Goal: Transaction & Acquisition: Subscribe to service/newsletter

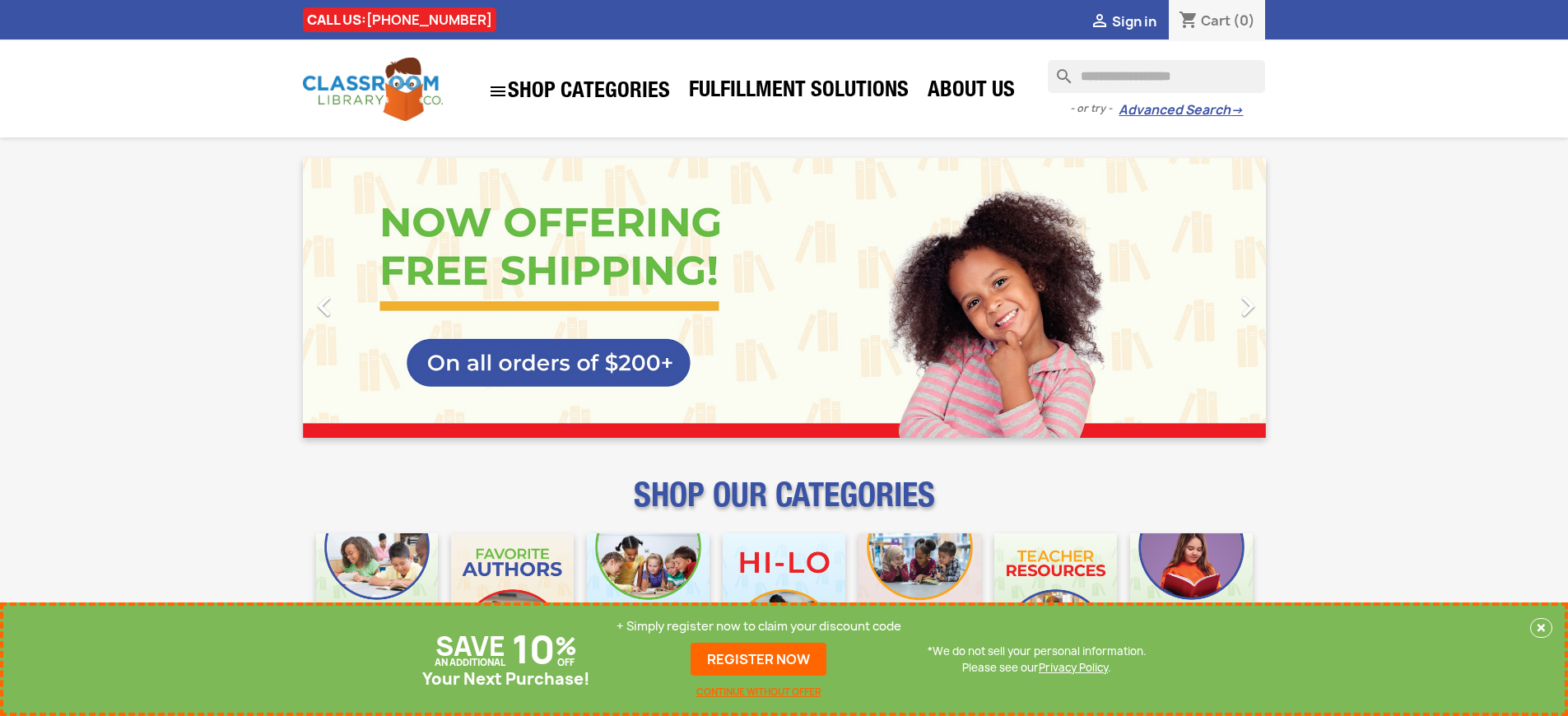
click at [759, 626] on p "+ Simply register now to claim your discount code" at bounding box center [759, 625] width 285 height 17
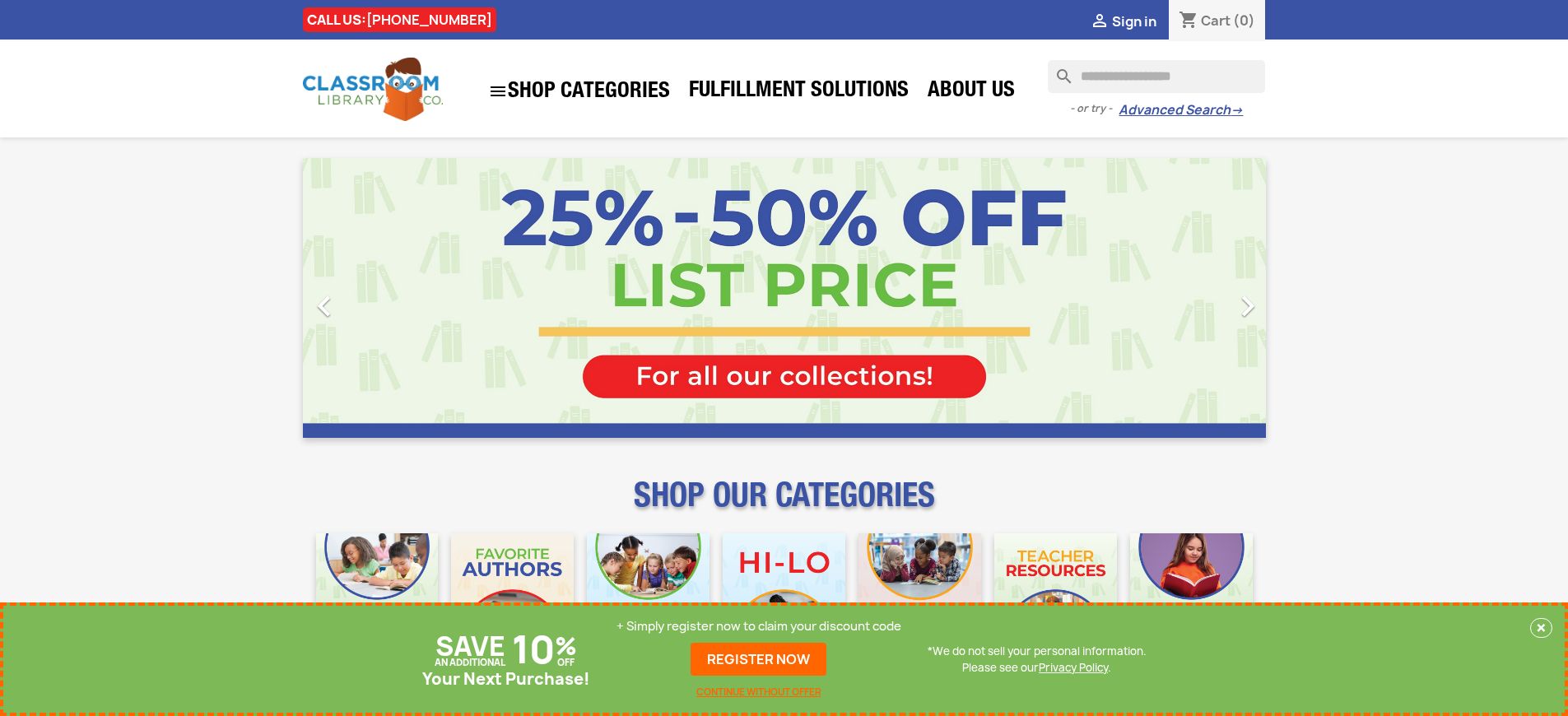
click at [759, 626] on p "+ Simply register now to claim your discount code" at bounding box center [759, 625] width 285 height 17
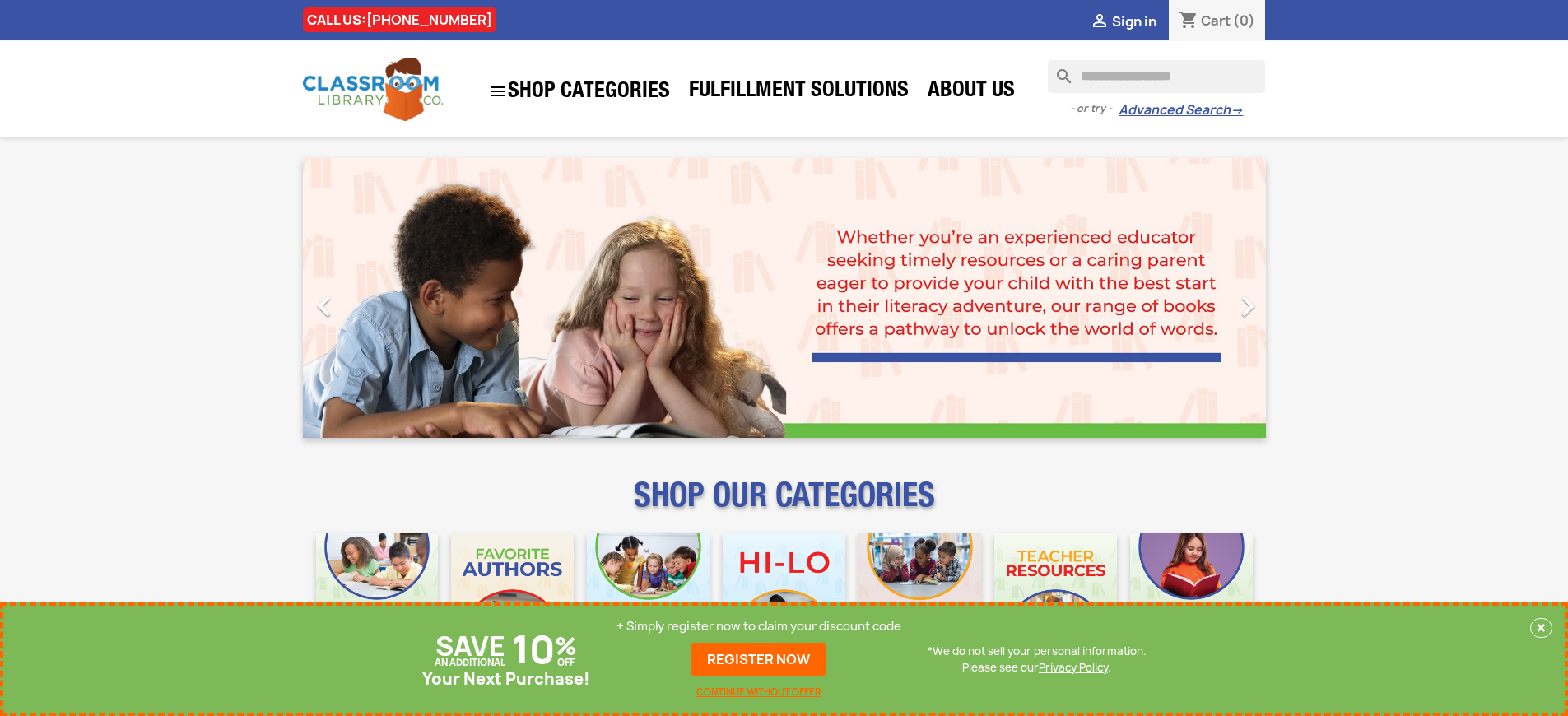
click at [759, 626] on p "+ Simply register now to claim your discount code" at bounding box center [759, 625] width 285 height 17
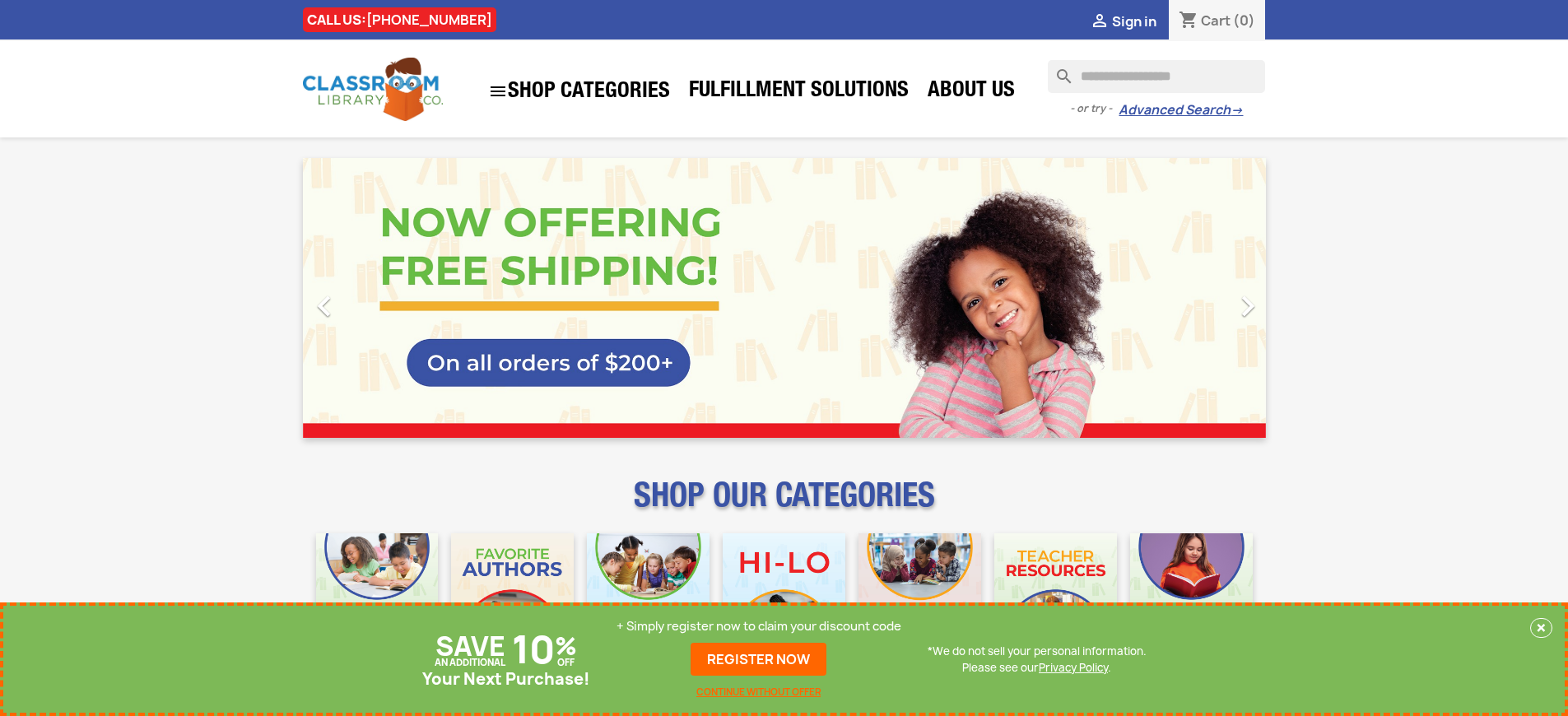
click at [759, 626] on p "+ Simply register now to claim your discount code" at bounding box center [759, 625] width 285 height 17
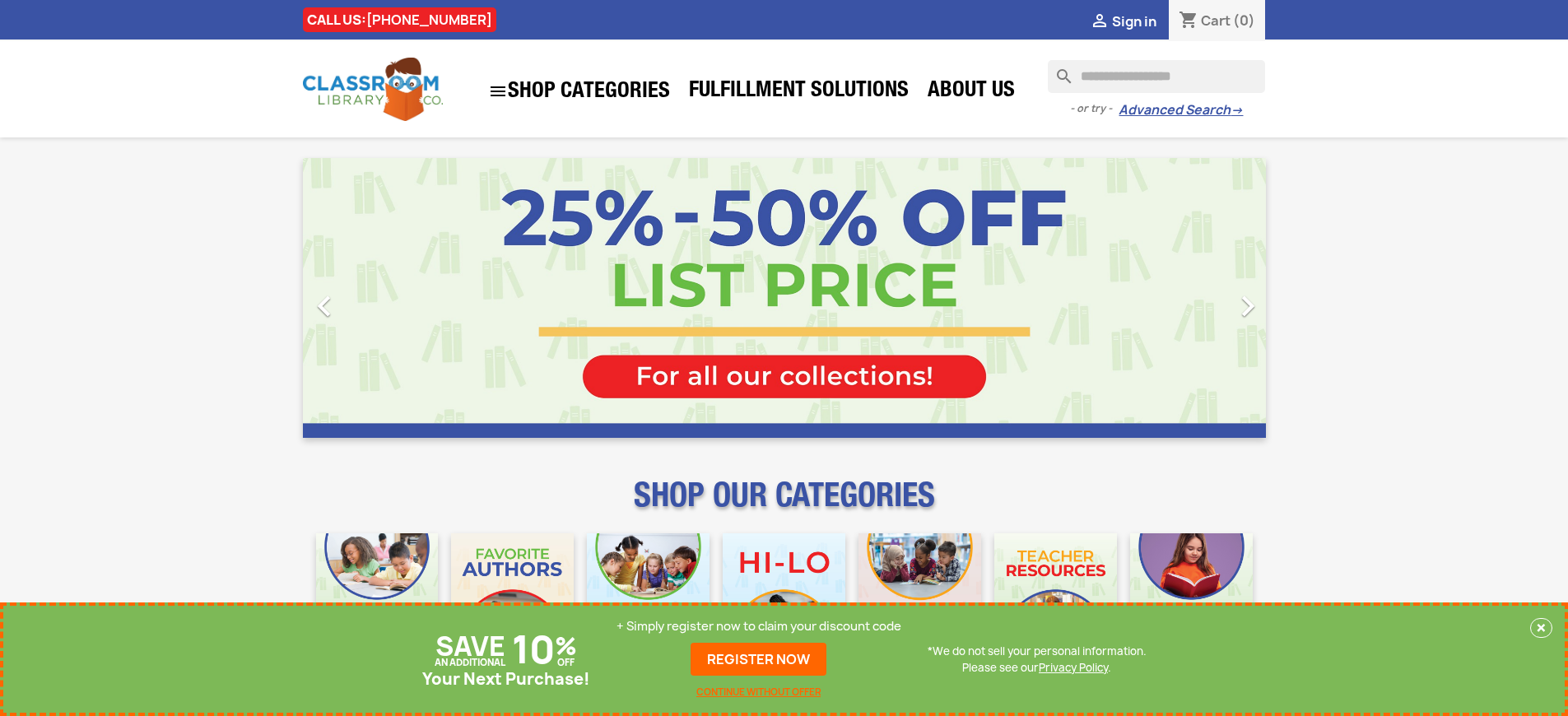
click at [759, 626] on p "+ Simply register now to claim your discount code" at bounding box center [759, 625] width 285 height 17
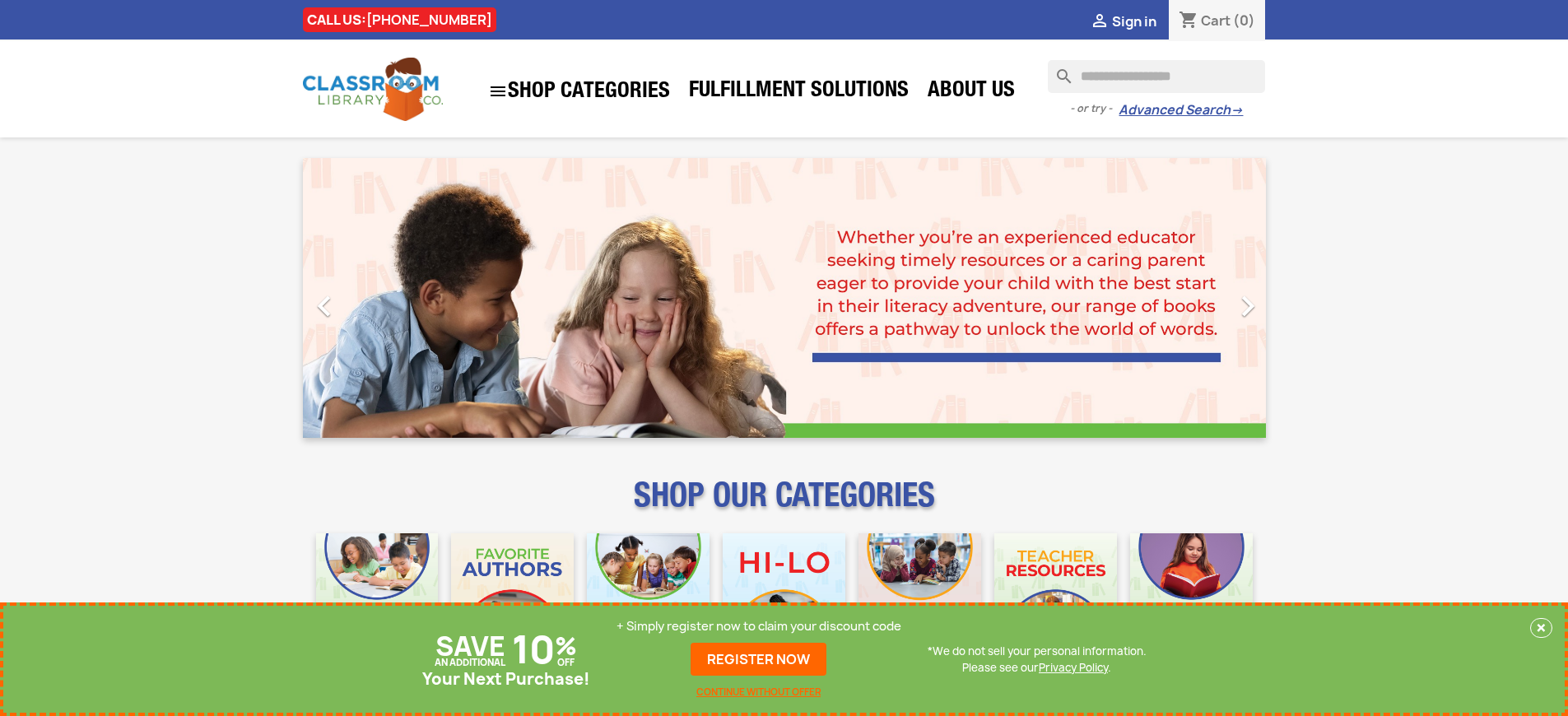
click at [759, 626] on p "+ Simply register now to claim your discount code" at bounding box center [759, 625] width 285 height 17
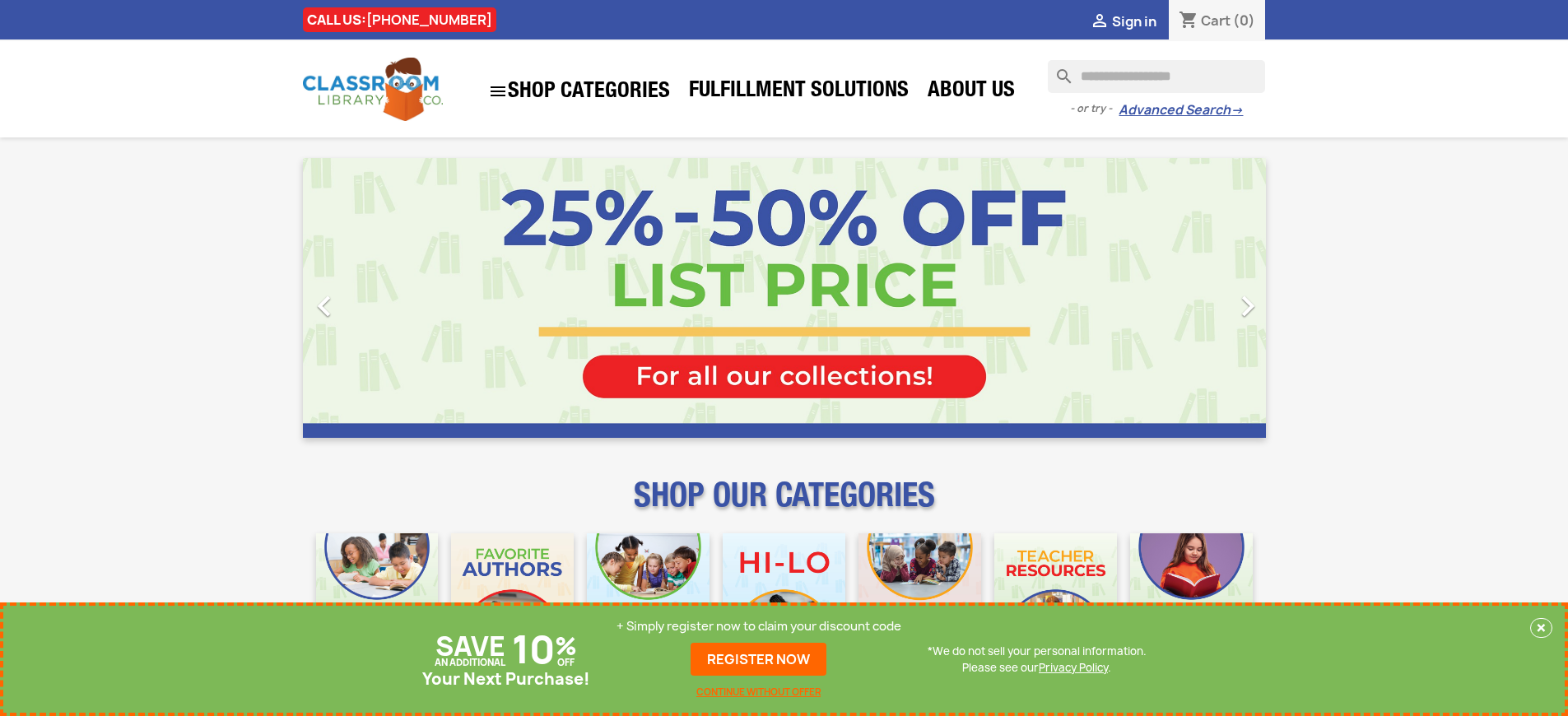
click at [759, 626] on p "+ Simply register now to claim your discount code" at bounding box center [759, 625] width 285 height 17
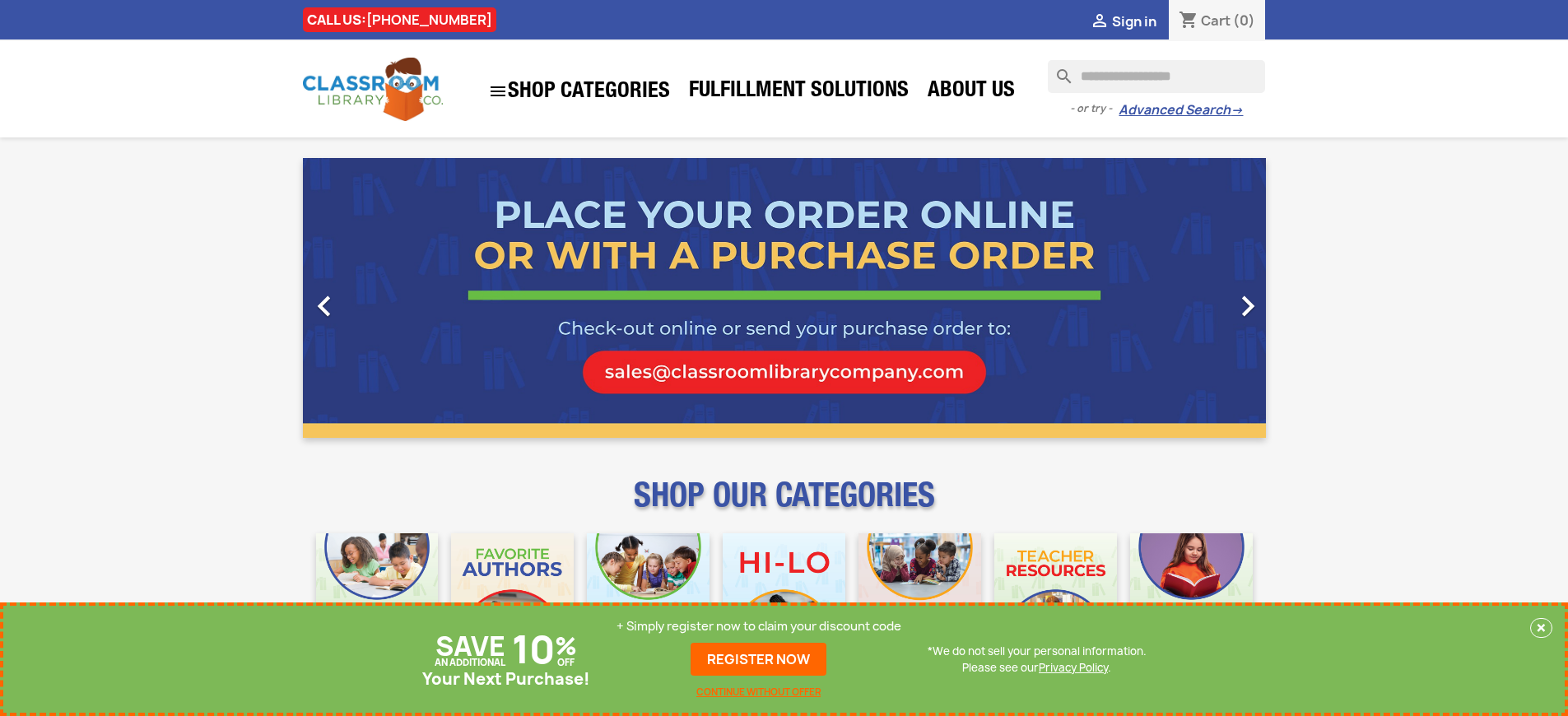
click at [759, 626] on p "+ Simply register now to claim your discount code" at bounding box center [759, 625] width 285 height 17
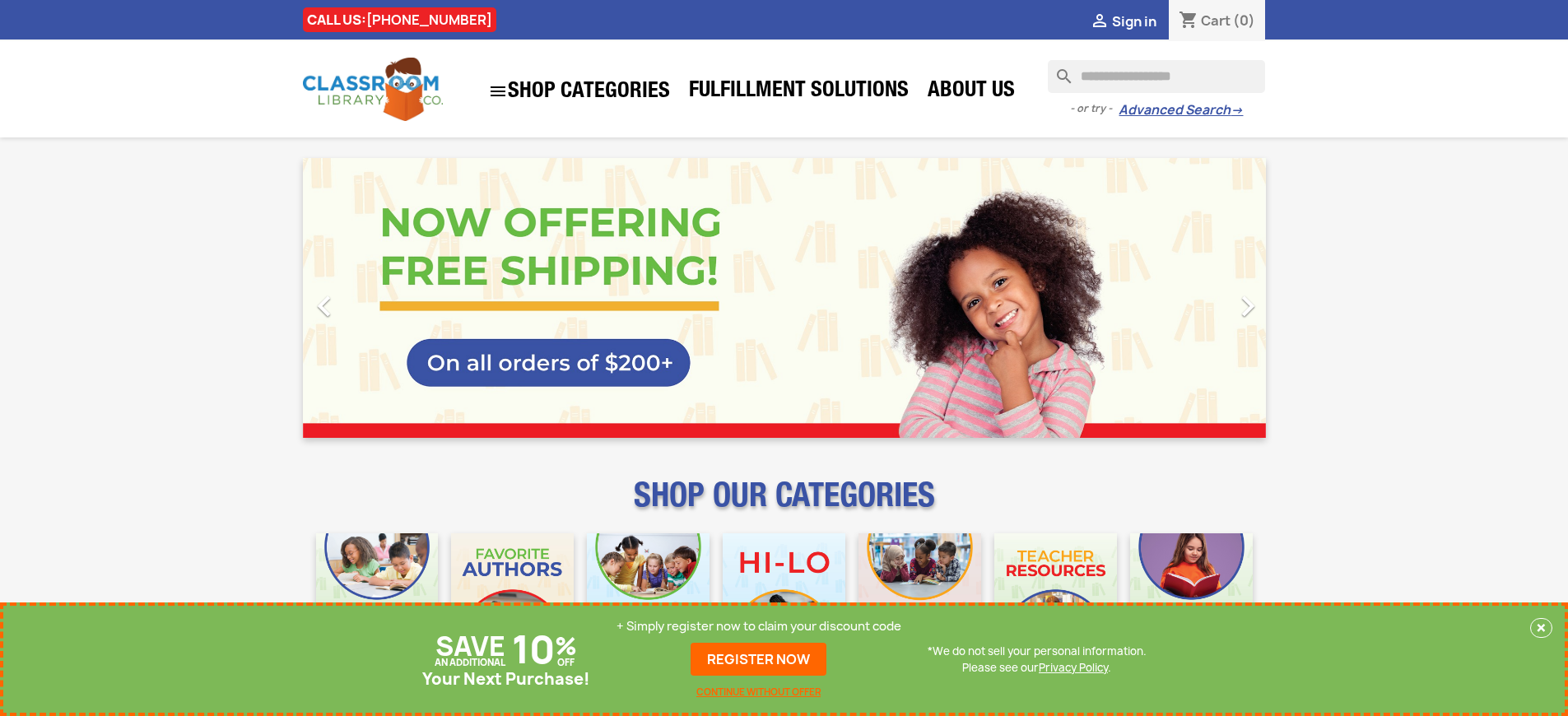
click at [759, 626] on p "+ Simply register now to claim your discount code" at bounding box center [759, 625] width 285 height 17
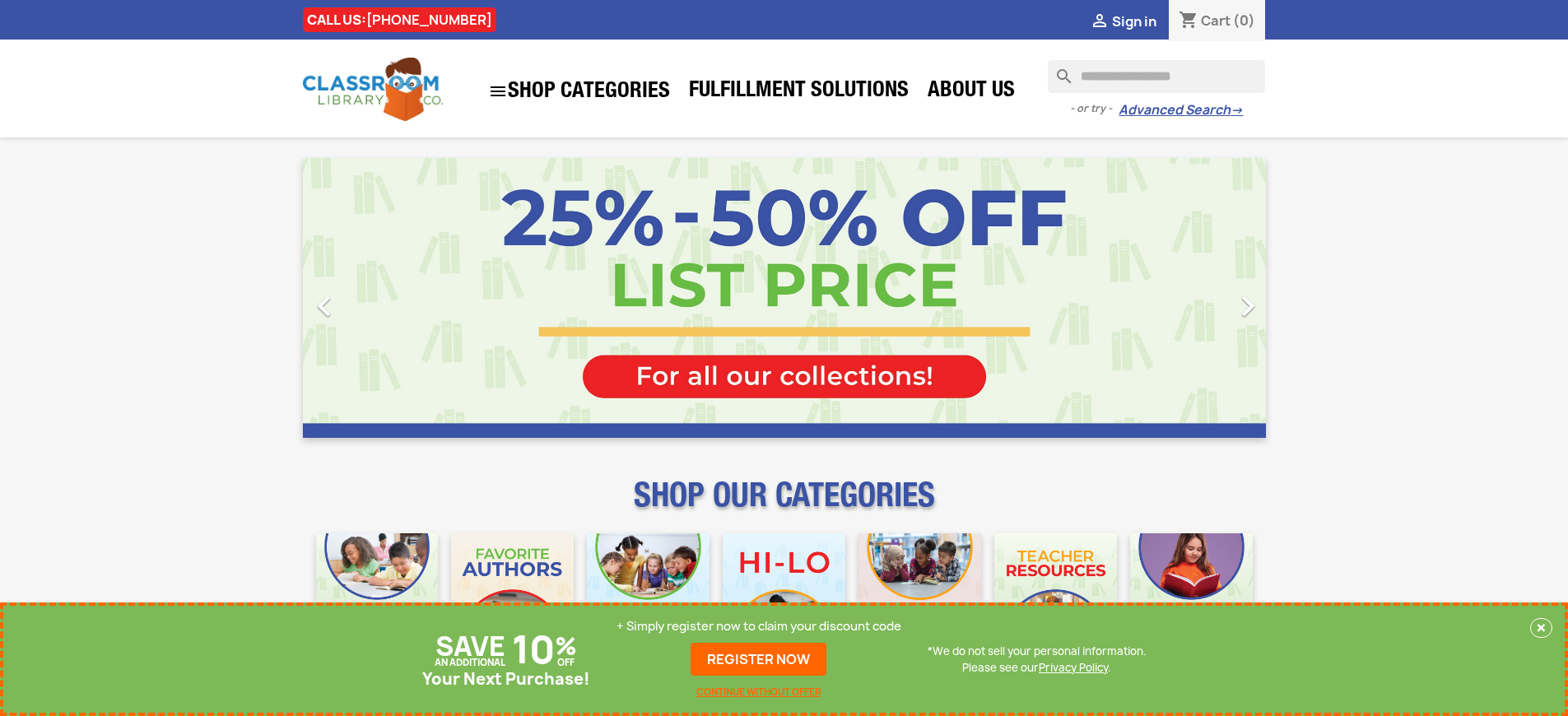
click at [759, 626] on p "+ Simply register now to claim your discount code" at bounding box center [759, 625] width 285 height 17
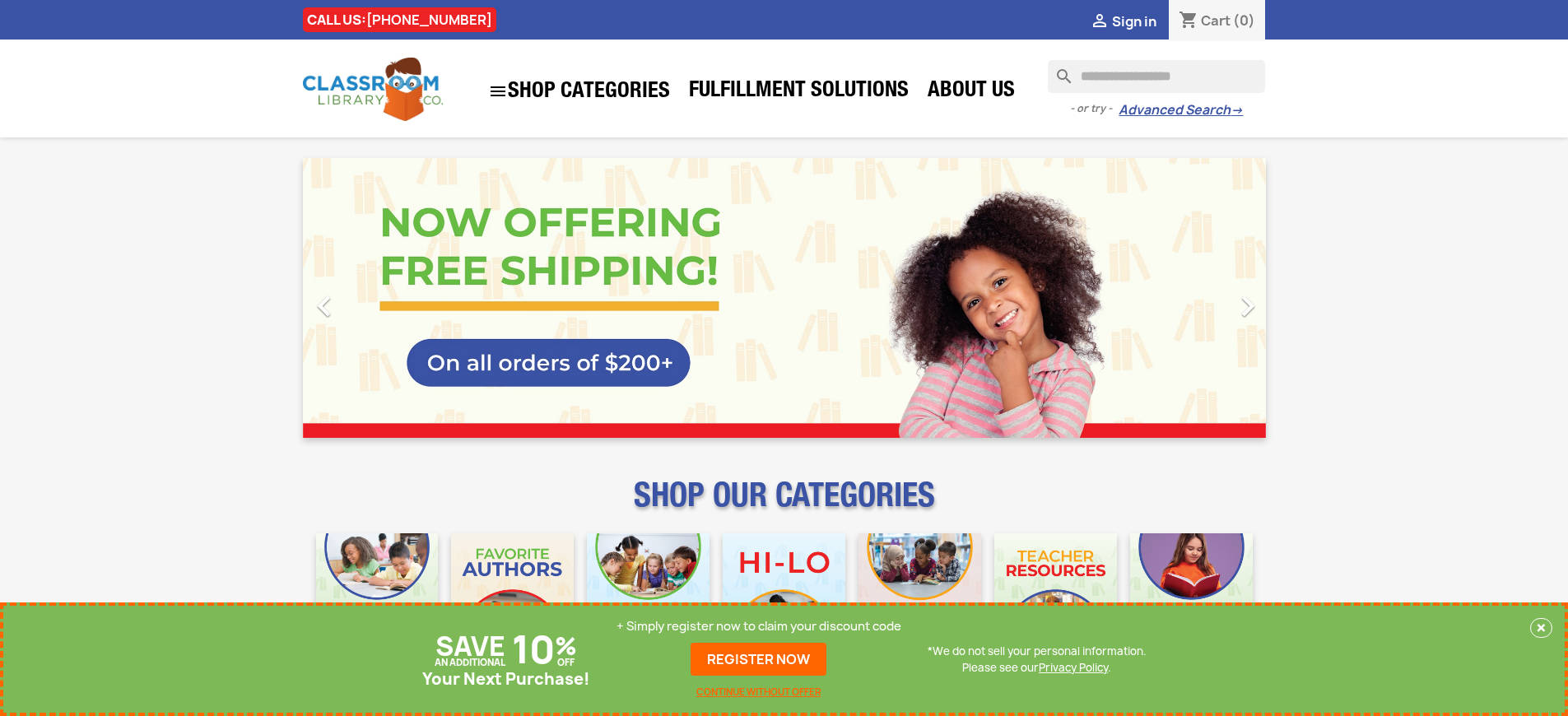
click at [759, 626] on p "+ Simply register now to claim your discount code" at bounding box center [759, 625] width 285 height 17
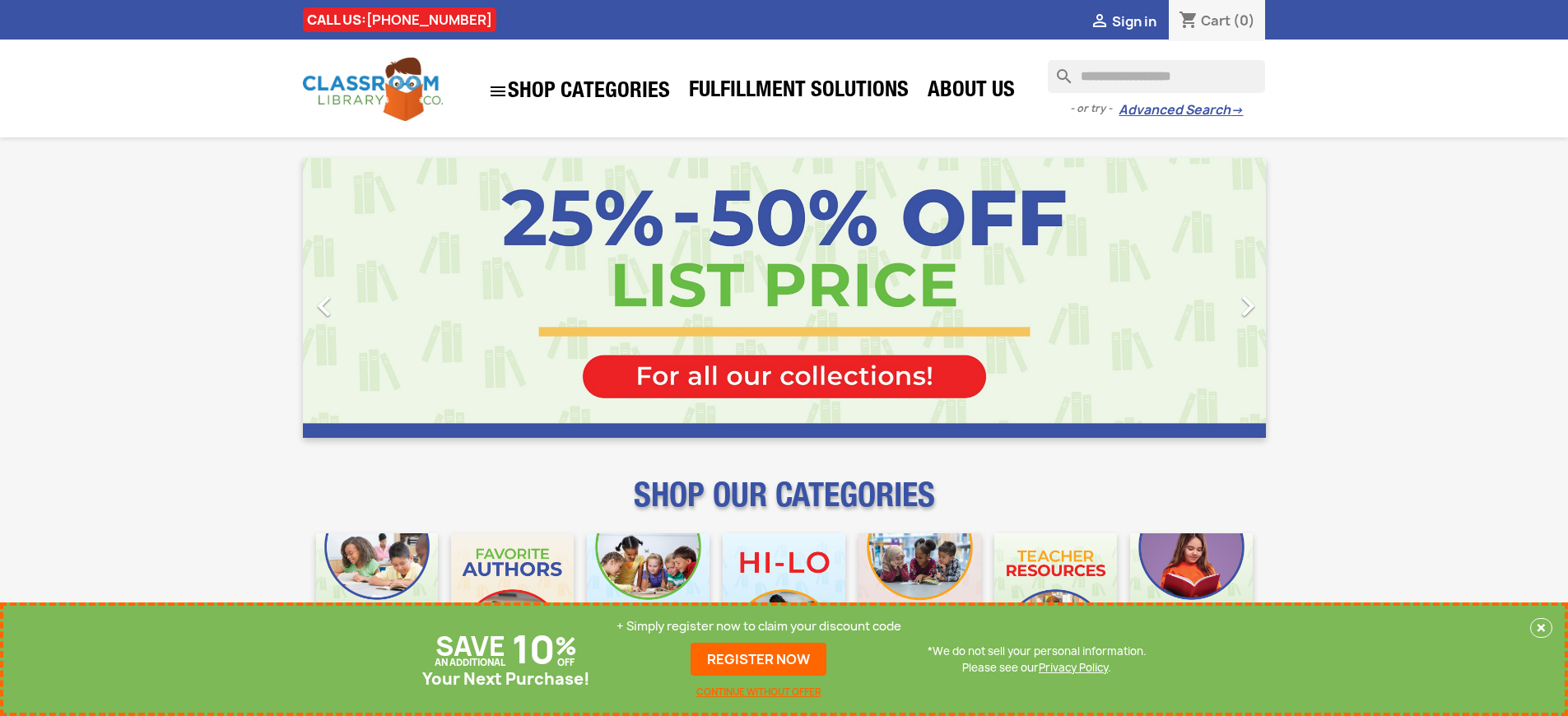
click at [759, 626] on p "+ Simply register now to claim your discount code" at bounding box center [759, 625] width 285 height 17
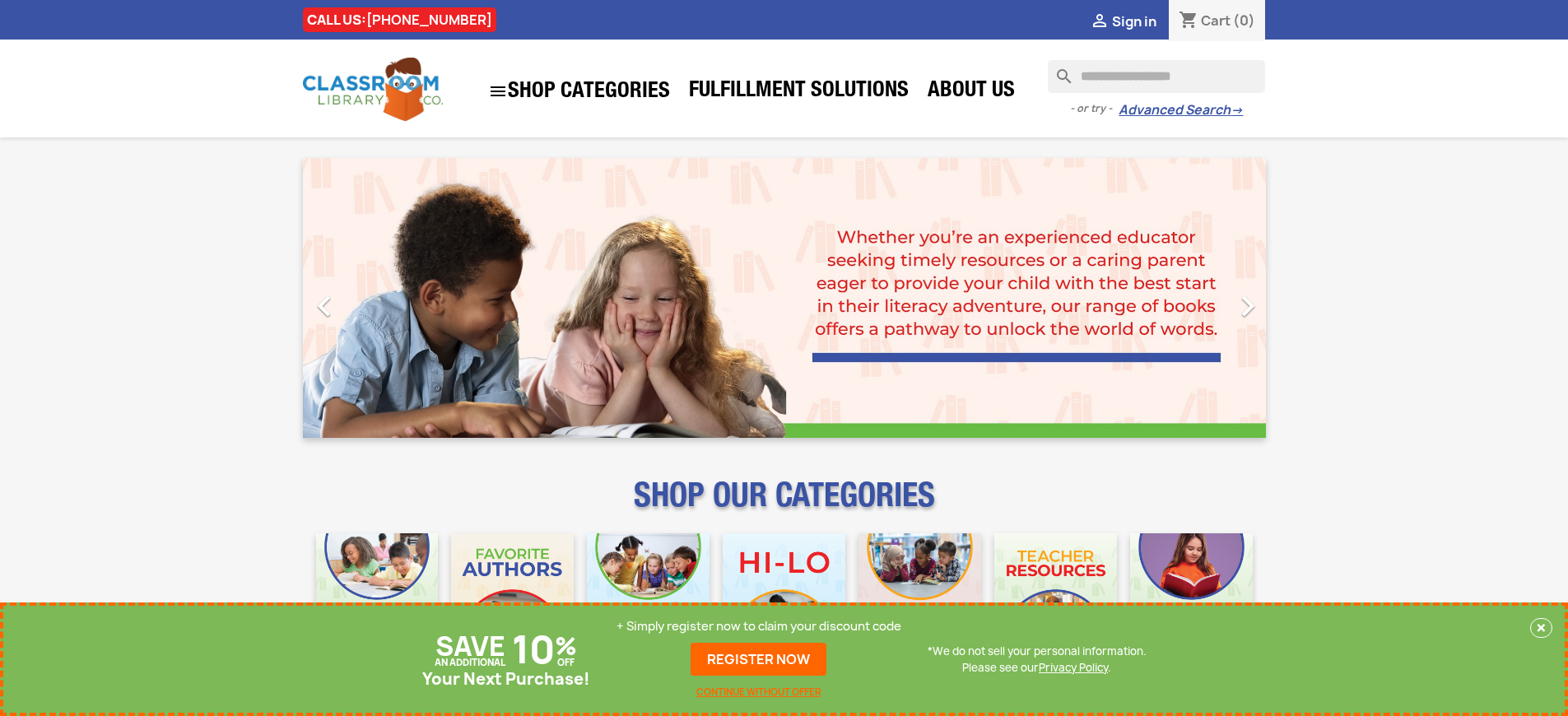
click at [759, 626] on p "+ Simply register now to claim your discount code" at bounding box center [759, 625] width 285 height 17
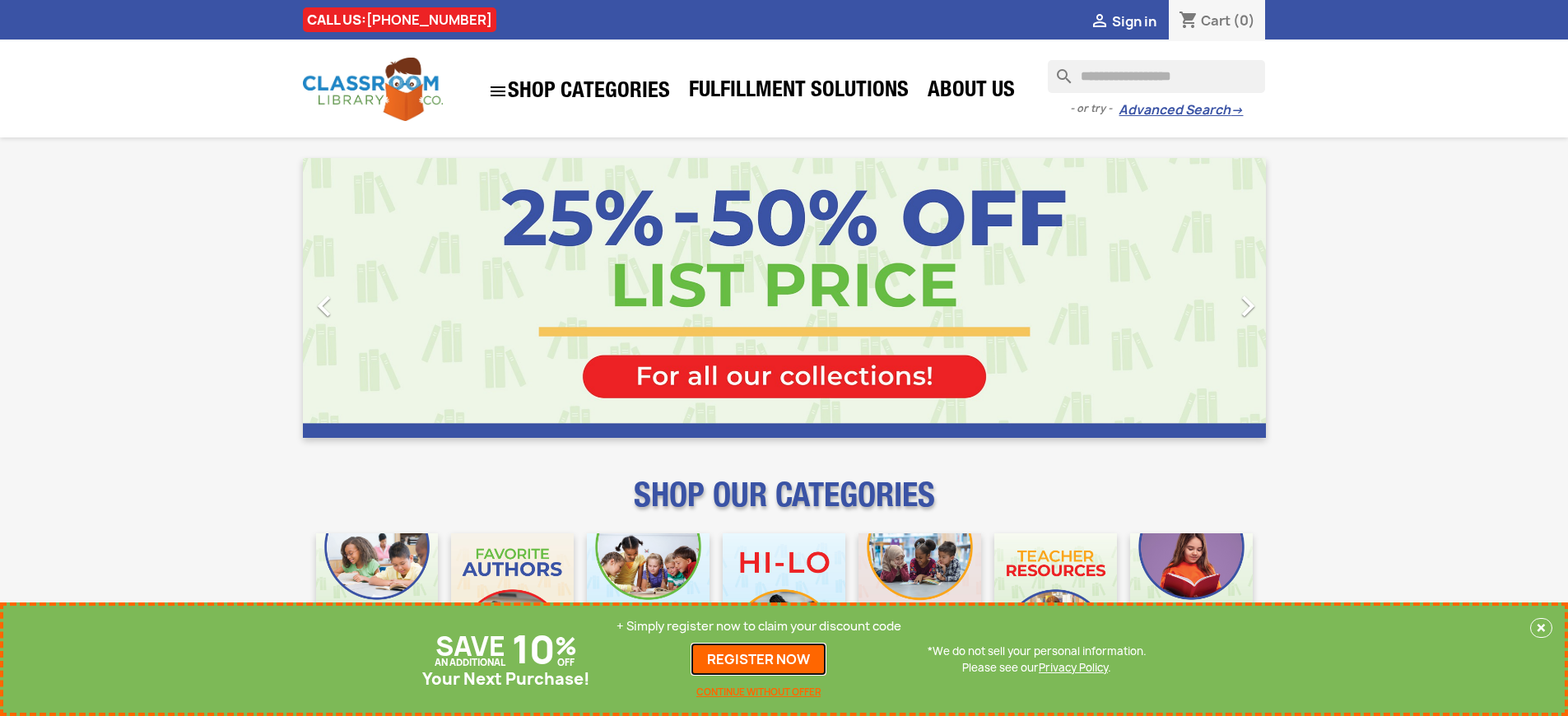
click at [759, 659] on link "REGISTER NOW" at bounding box center [759, 658] width 136 height 33
